Goal: Navigation & Orientation: Find specific page/section

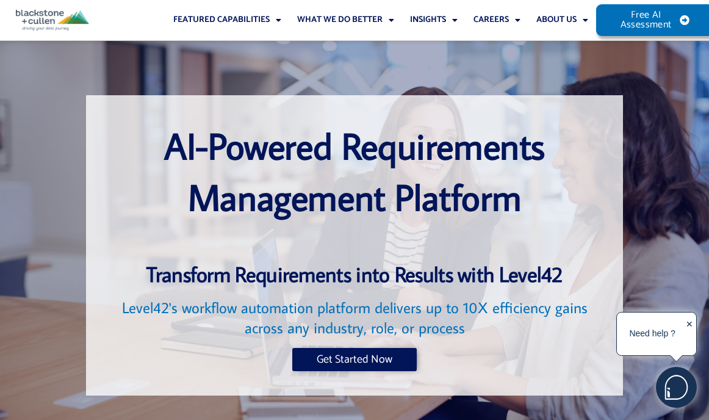
click at [689, 324] on div "✕" at bounding box center [689, 335] width 7 height 38
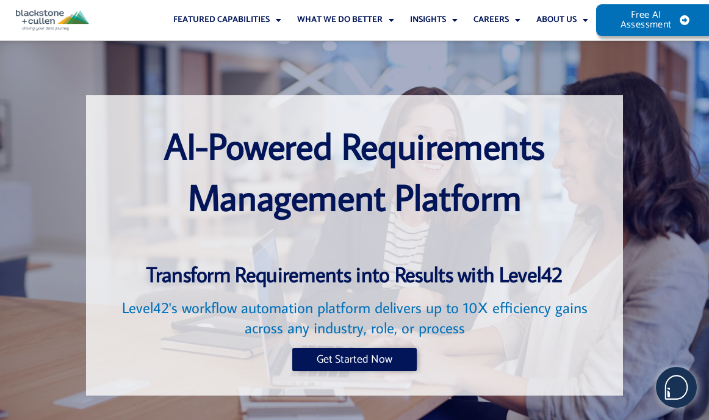
click at [645, 159] on div at bounding box center [657, 245] width 56 height 301
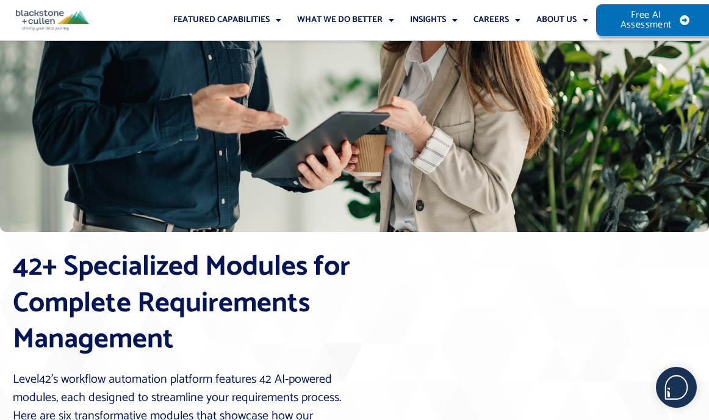
scroll to position [1729, 0]
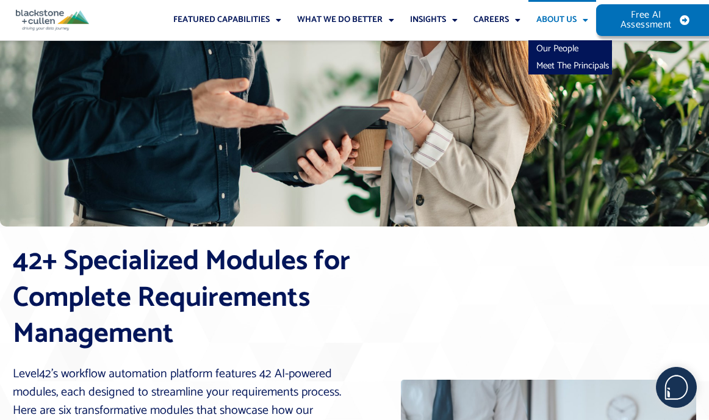
click at [585, 21] on span "Menu" at bounding box center [583, 20] width 12 height 21
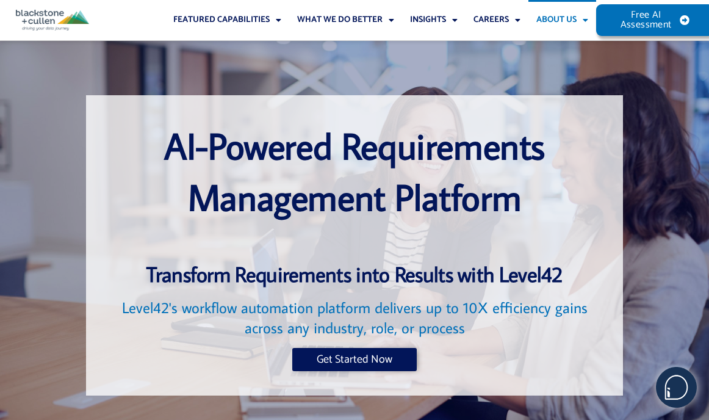
click at [567, 18] on link "About Us" at bounding box center [563, 20] width 68 height 40
click at [557, 46] on link "Our People" at bounding box center [571, 48] width 84 height 17
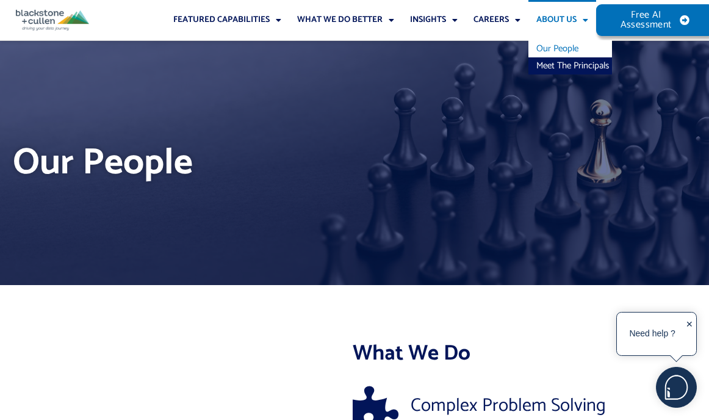
click at [563, 21] on link "About Us" at bounding box center [563, 20] width 68 height 40
click at [570, 66] on link "Meet The Principals" at bounding box center [571, 65] width 84 height 17
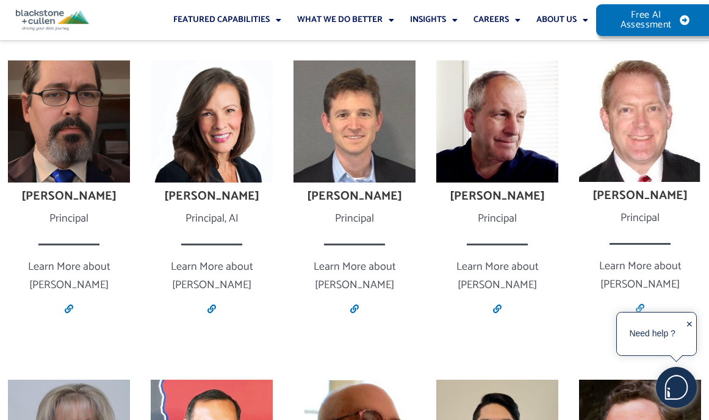
scroll to position [1151, 0]
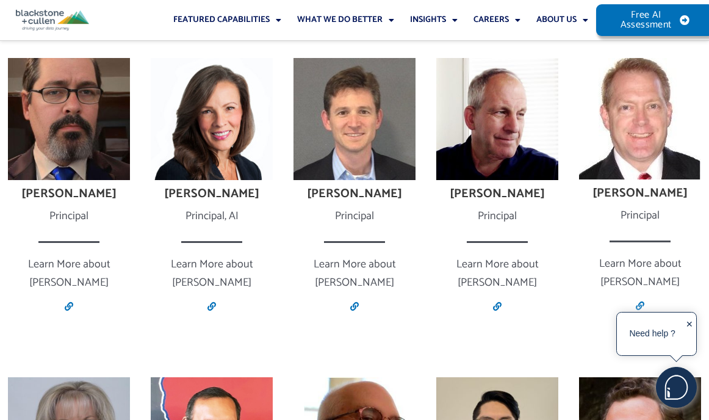
click at [688, 322] on div "✕" at bounding box center [689, 335] width 7 height 38
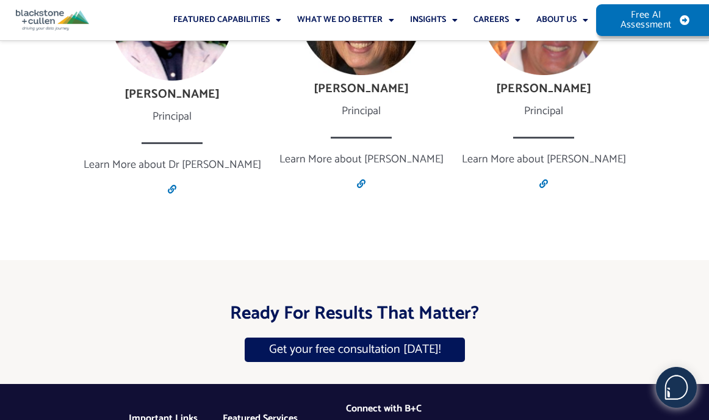
scroll to position [2555, 0]
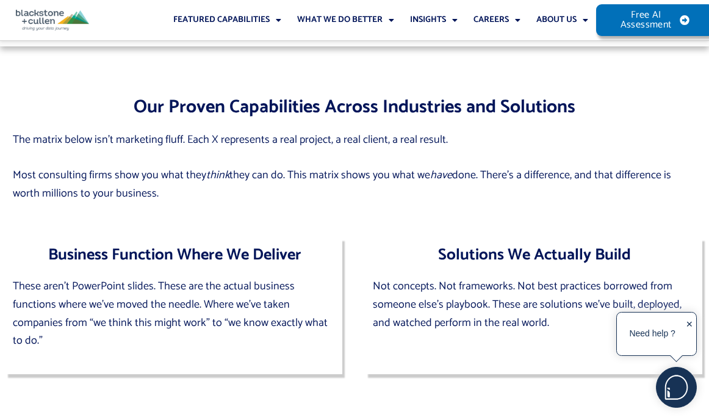
scroll to position [1038, 0]
